Goal: Task Accomplishment & Management: Use online tool/utility

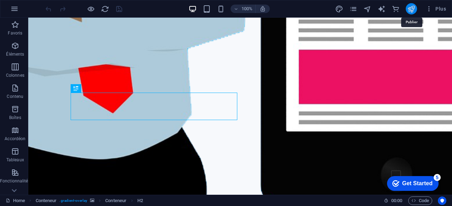
click at [409, 9] on icon "publish" at bounding box center [411, 9] width 8 height 8
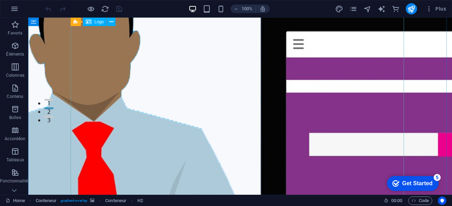
scroll to position [72, 0]
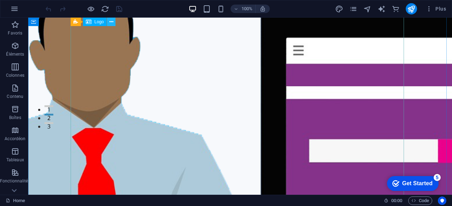
click at [113, 22] on button at bounding box center [111, 22] width 8 height 8
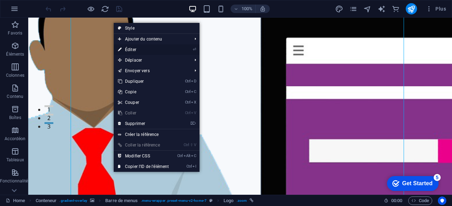
click at [135, 47] on link "⏎ Éditer" at bounding box center [143, 49] width 59 height 11
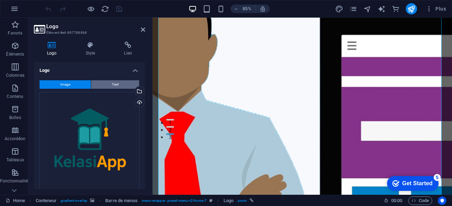
click at [110, 84] on button "Text" at bounding box center [115, 84] width 48 height 8
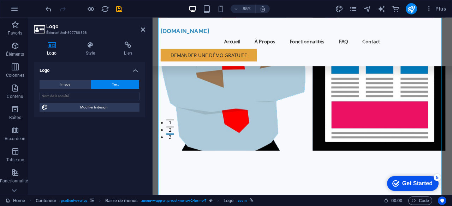
scroll to position [0, 0]
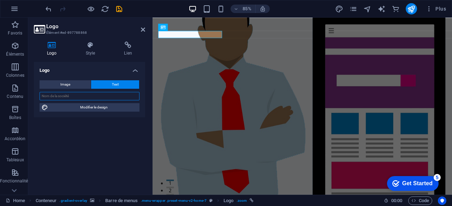
click at [86, 96] on input "text" at bounding box center [90, 96] width 100 height 8
type input "KelasiApp"
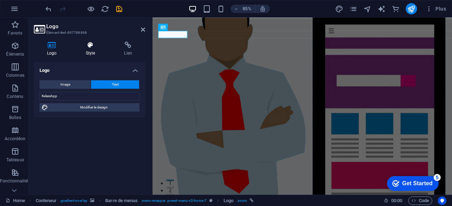
click at [85, 46] on icon at bounding box center [91, 45] width 36 height 7
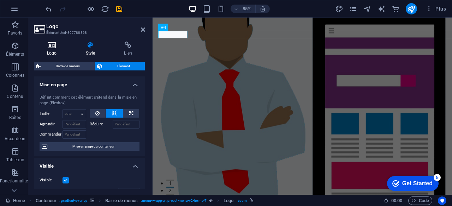
click at [58, 53] on h4 "Logo" at bounding box center [53, 49] width 39 height 15
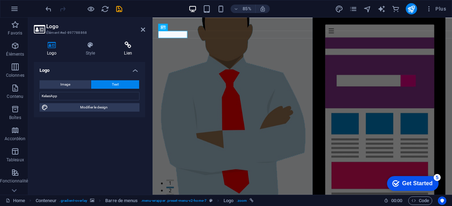
click at [126, 47] on icon at bounding box center [128, 45] width 34 height 7
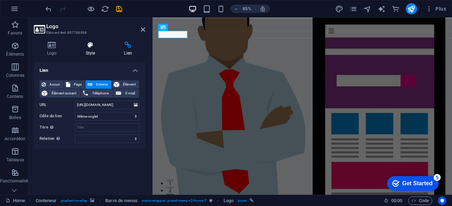
click at [91, 51] on h4 "Style" at bounding box center [92, 49] width 38 height 15
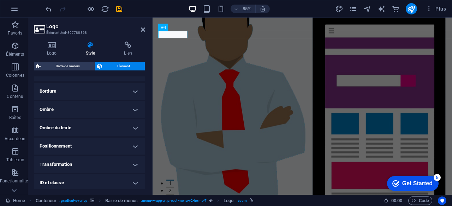
scroll to position [153, 0]
click at [76, 113] on h4 "Ombre" at bounding box center [89, 109] width 111 height 17
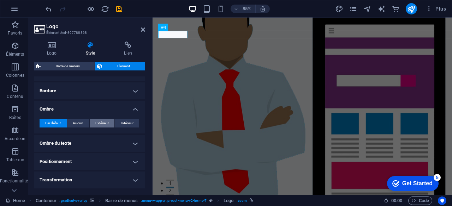
click at [102, 122] on span "Extérieur" at bounding box center [101, 123] width 13 height 8
type input "2"
type input "4"
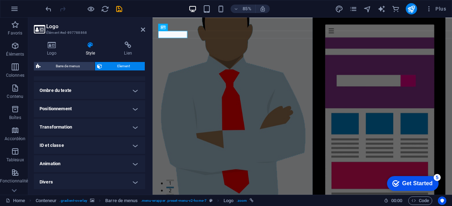
scroll to position [0, 0]
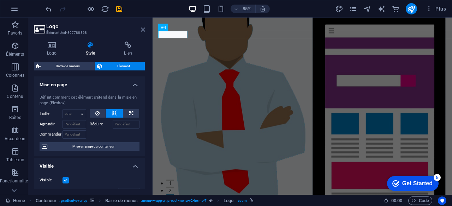
click at [142, 29] on icon at bounding box center [143, 30] width 4 height 6
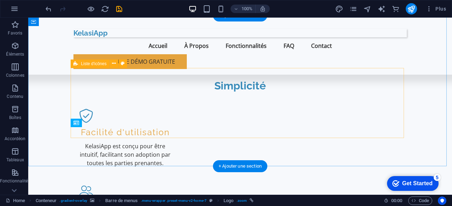
scroll to position [514, 0]
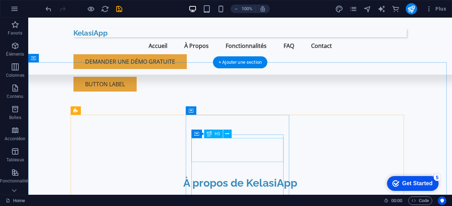
scroll to position [312, 0]
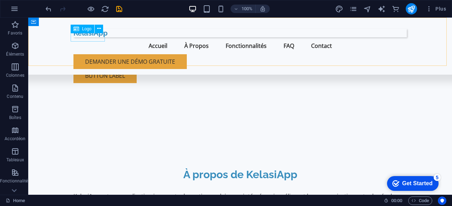
click at [94, 37] on div "KelasiApp" at bounding box center [239, 33] width 333 height 8
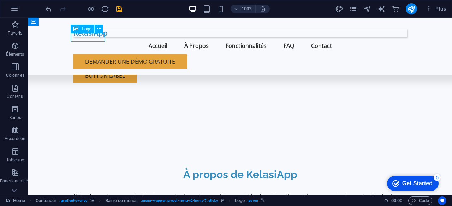
click at [100, 37] on div "KelasiApp" at bounding box center [239, 33] width 333 height 8
select select "px"
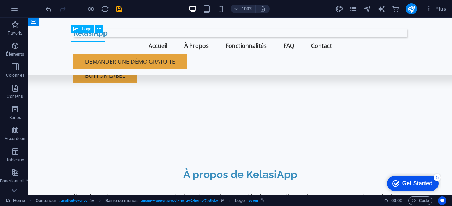
select select "px"
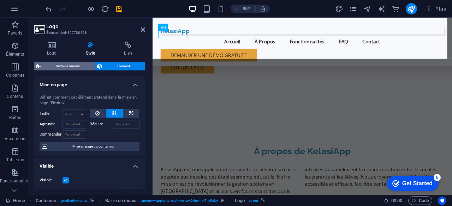
click at [77, 67] on span "Barre de menus" at bounding box center [68, 66] width 50 height 8
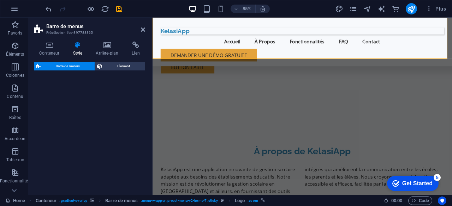
select select "rem"
select select "preset-menu-v2-home-7"
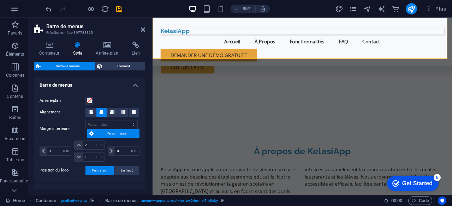
scroll to position [0, 0]
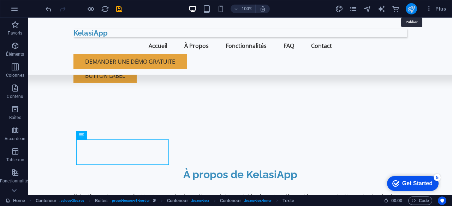
click at [410, 7] on icon "publish" at bounding box center [411, 9] width 8 height 8
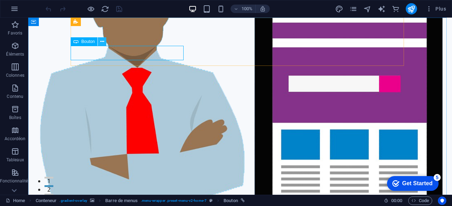
click at [105, 42] on button at bounding box center [102, 41] width 8 height 8
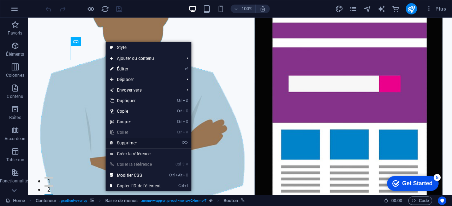
click at [137, 143] on link "⌦ Supprimer" at bounding box center [135, 143] width 59 height 11
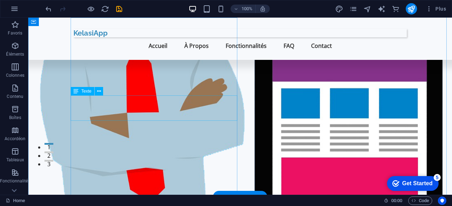
scroll to position [35, 0]
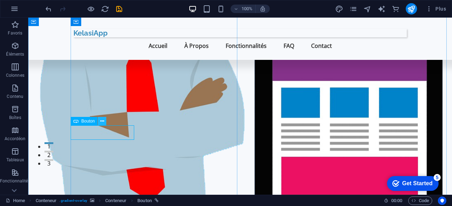
click at [102, 119] on icon at bounding box center [102, 121] width 4 height 7
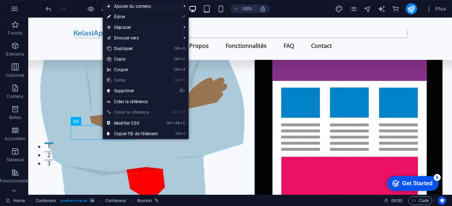
click at [127, 17] on link "⏎ Éditer" at bounding box center [132, 17] width 59 height 11
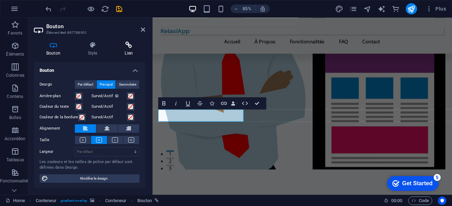
click at [123, 53] on h4 "Lien" at bounding box center [128, 49] width 33 height 15
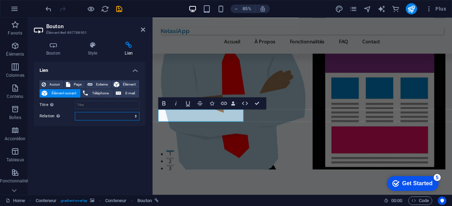
click at [106, 114] on select "alternate author bookmark external help license next nofollow noreferrer noopen…" at bounding box center [107, 116] width 65 height 8
click at [94, 140] on div "Lien Aucun Page Externe Élément Élément suivant Téléphone E-mail Page Home Subp…" at bounding box center [89, 125] width 111 height 127
click at [99, 82] on span "Externe" at bounding box center [102, 84] width 14 height 8
select select "blank"
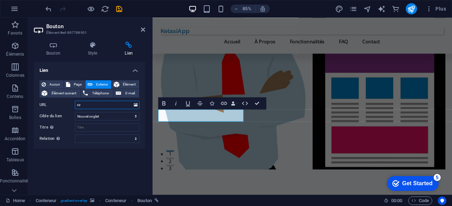
type input "z"
type input "[URL][DOMAIN_NAME]"
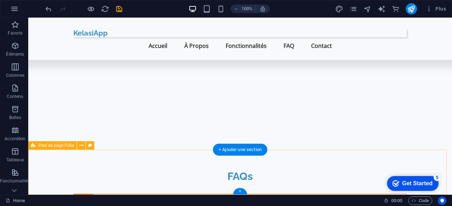
scroll to position [1279, 0]
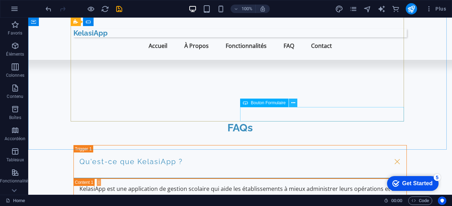
click at [294, 102] on icon at bounding box center [293, 103] width 4 height 7
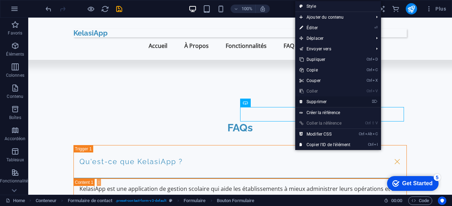
click at [313, 102] on link "⌦ Supprimer" at bounding box center [324, 102] width 59 height 11
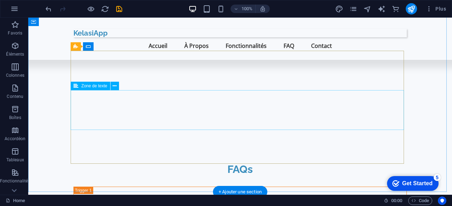
scroll to position [1237, 0]
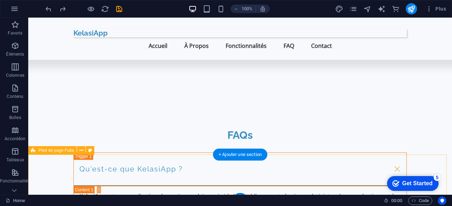
scroll to position [1279, 0]
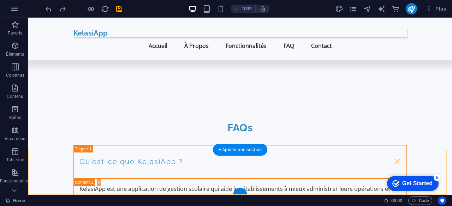
click at [237, 191] on div "+" at bounding box center [240, 191] width 14 height 6
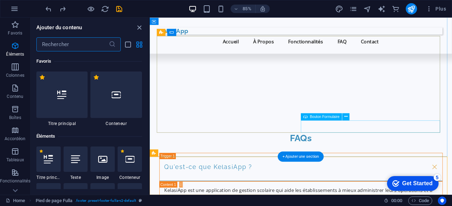
scroll to position [1235, 0]
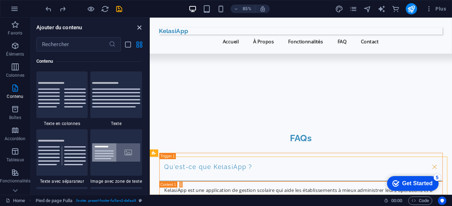
click at [139, 29] on icon "close panel" at bounding box center [139, 28] width 8 height 8
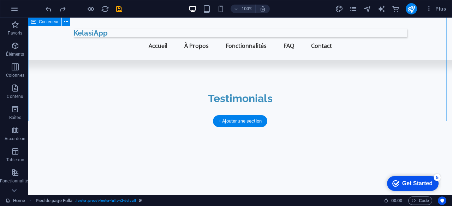
scroll to position [1112, 0]
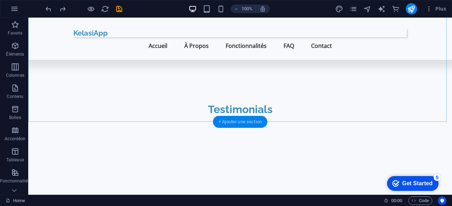
click at [239, 120] on div "+ Ajouter une section" at bounding box center [240, 122] width 54 height 12
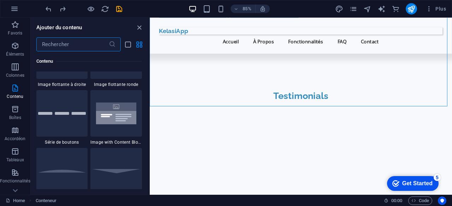
scroll to position [1632, 0]
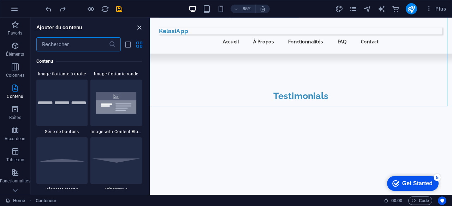
click at [138, 27] on icon "close panel" at bounding box center [139, 28] width 8 height 8
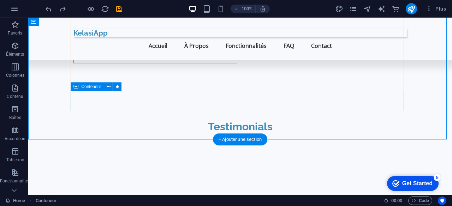
scroll to position [1095, 0]
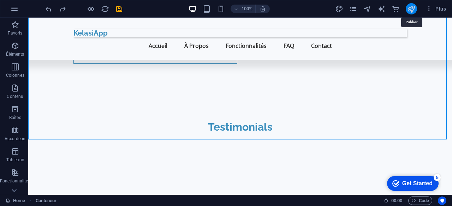
click at [410, 5] on icon "publish" at bounding box center [411, 9] width 8 height 8
